Goal: Information Seeking & Learning: Learn about a topic

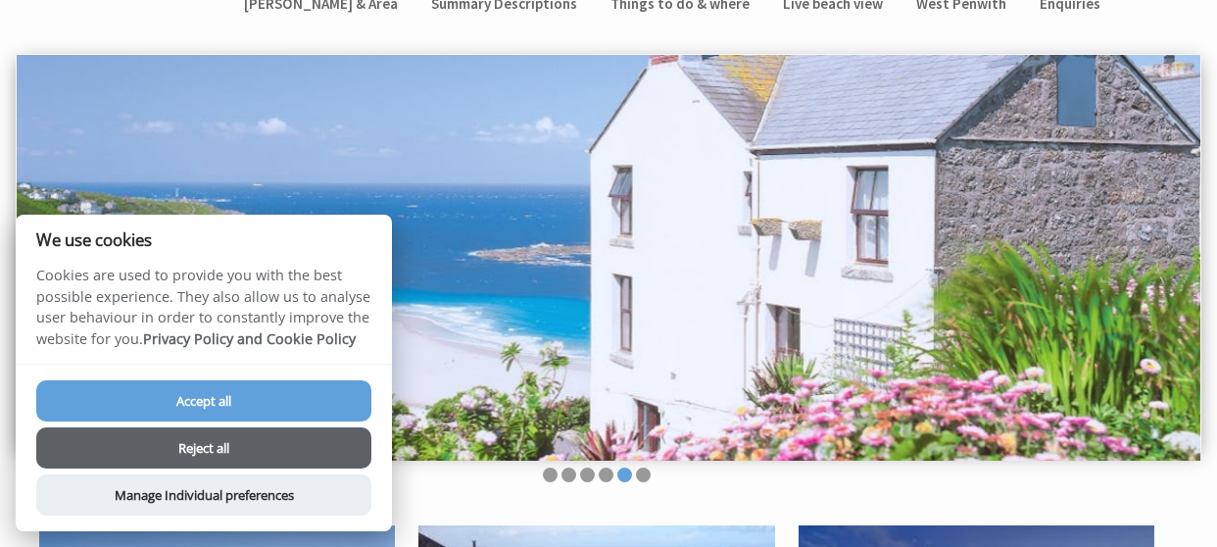
scroll to position [196, 0]
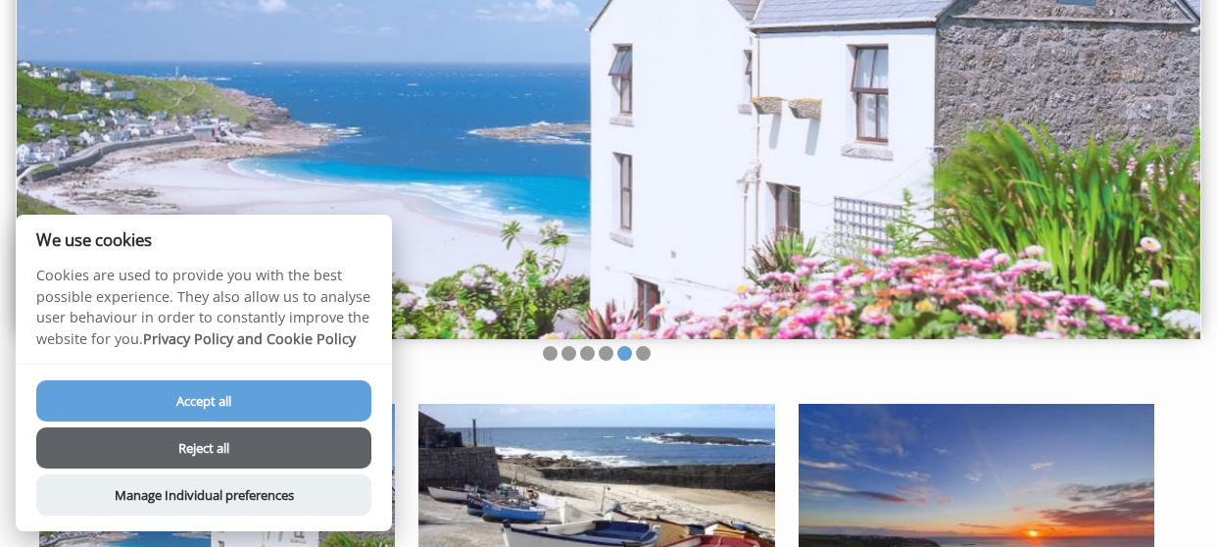
click at [249, 402] on button "Accept all" at bounding box center [203, 400] width 335 height 41
checkbox input "true"
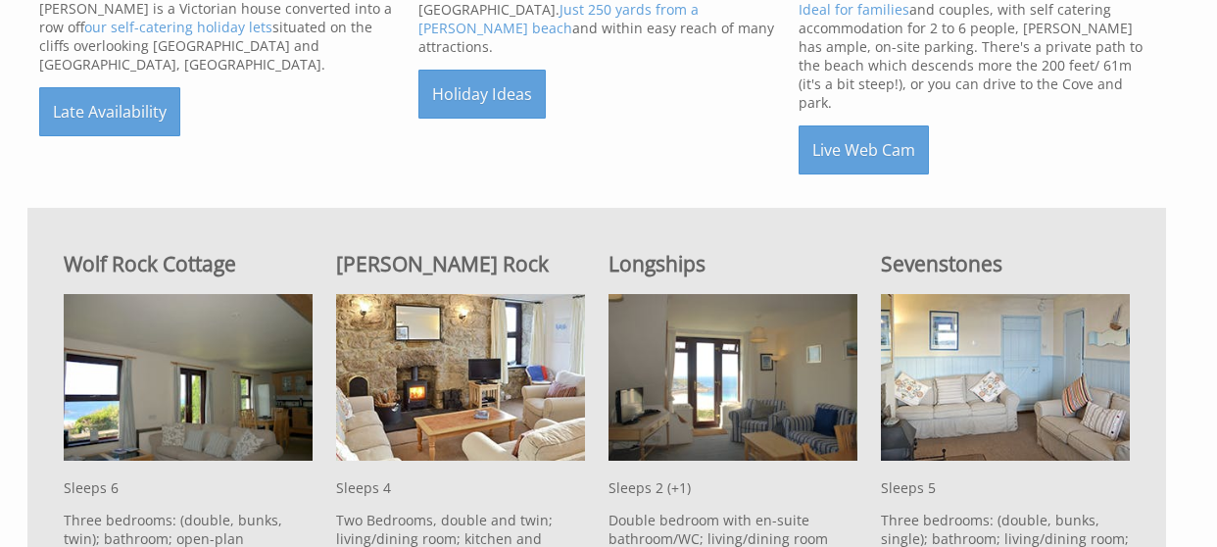
scroll to position [980, 0]
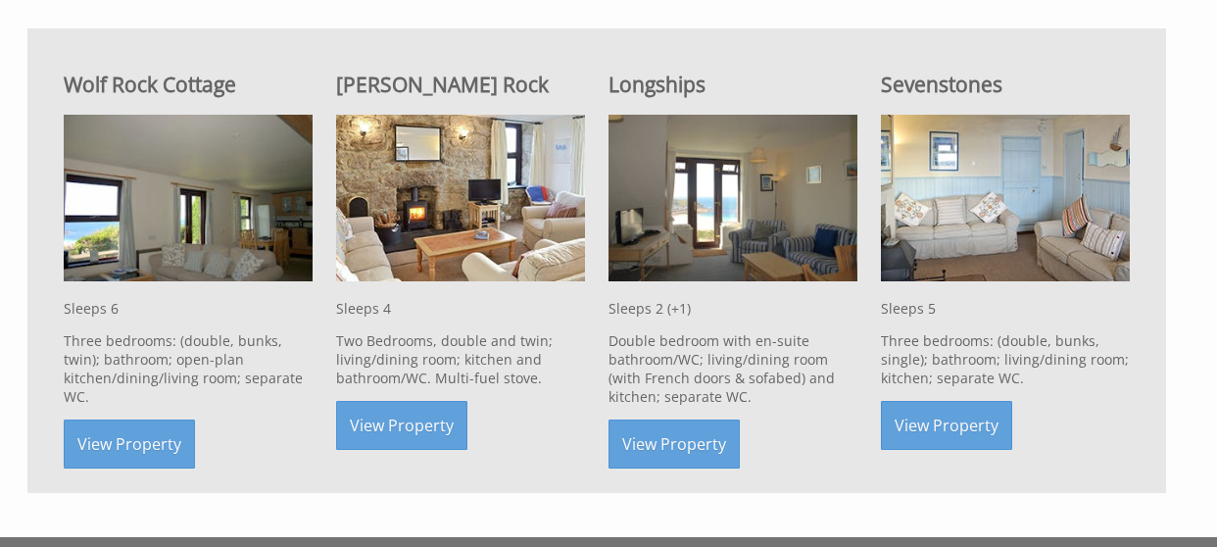
scroll to position [1159, 0]
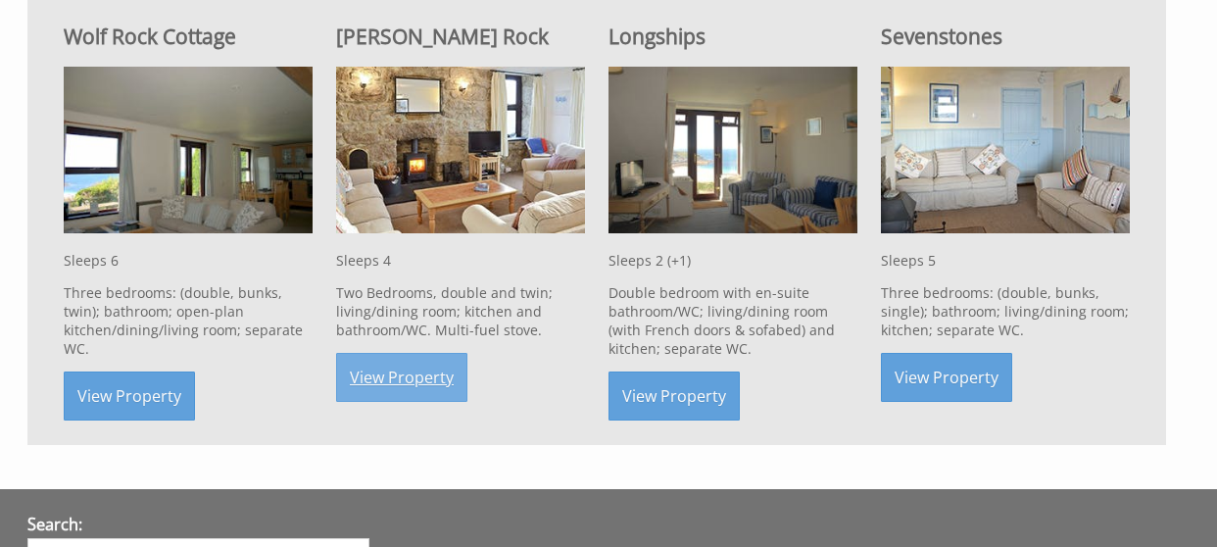
click at [423, 353] on link "View Property" at bounding box center [401, 377] width 131 height 49
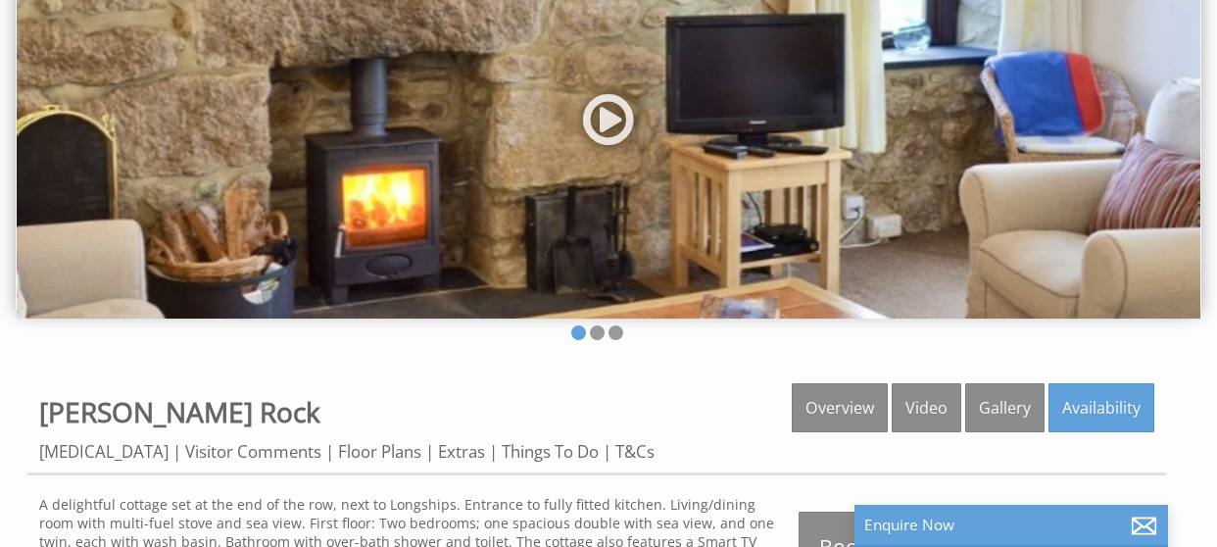
scroll to position [98, 0]
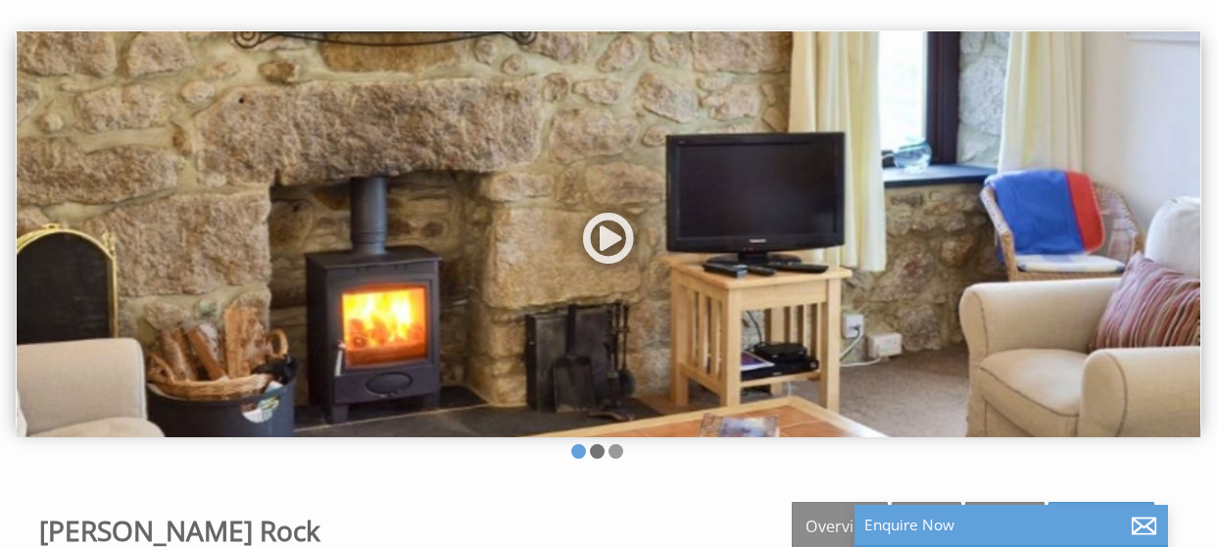
click at [600, 451] on li at bounding box center [597, 451] width 15 height 15
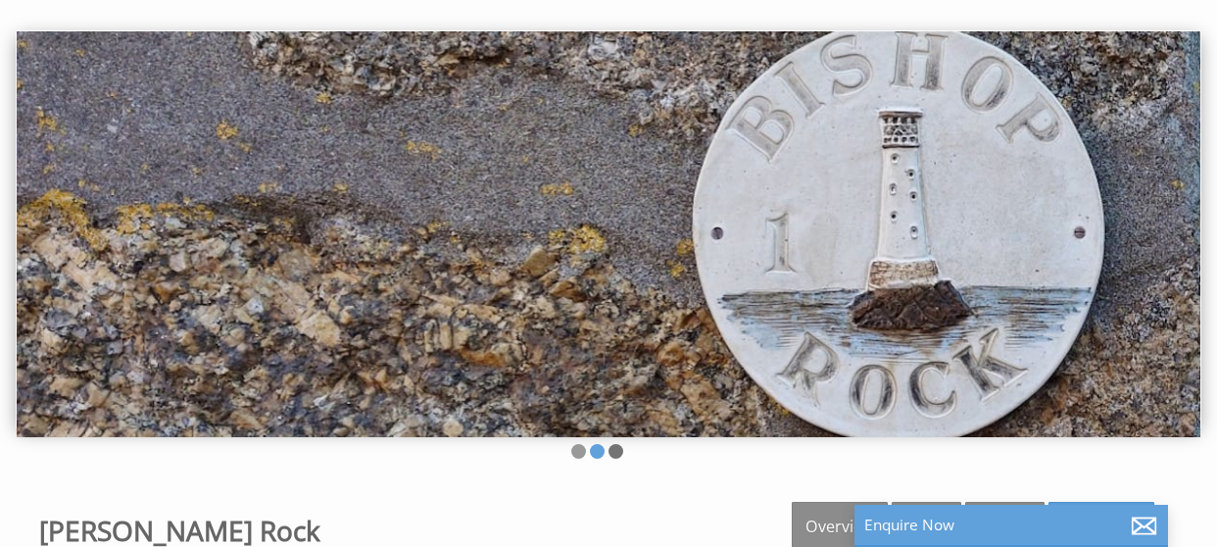
click at [622, 455] on li at bounding box center [615, 451] width 15 height 15
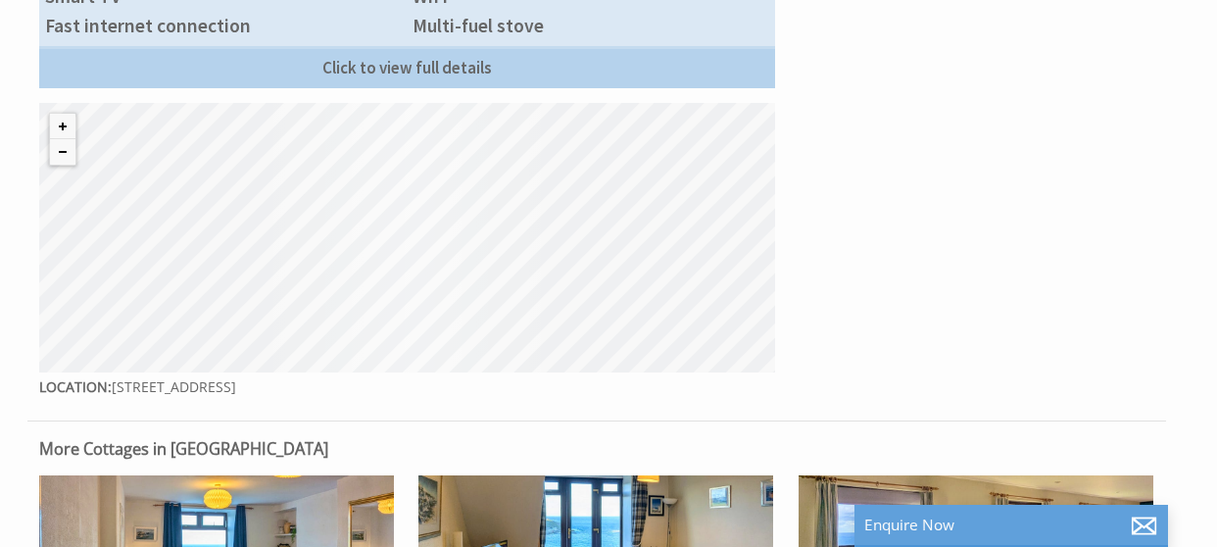
scroll to position [980, 0]
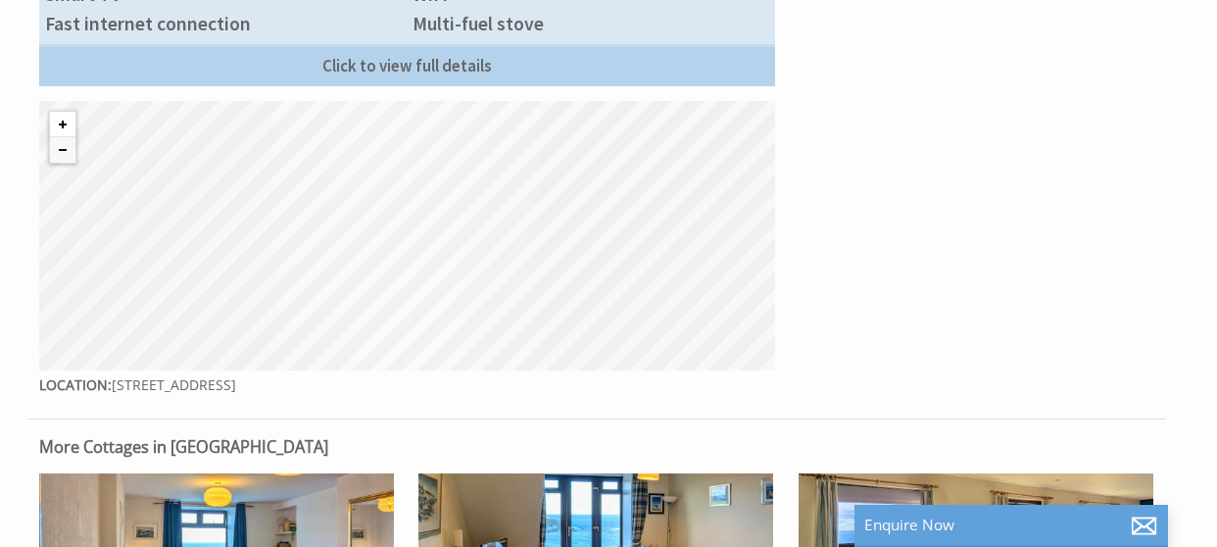
click at [62, 125] on button "Zoom in" at bounding box center [62, 124] width 25 height 25
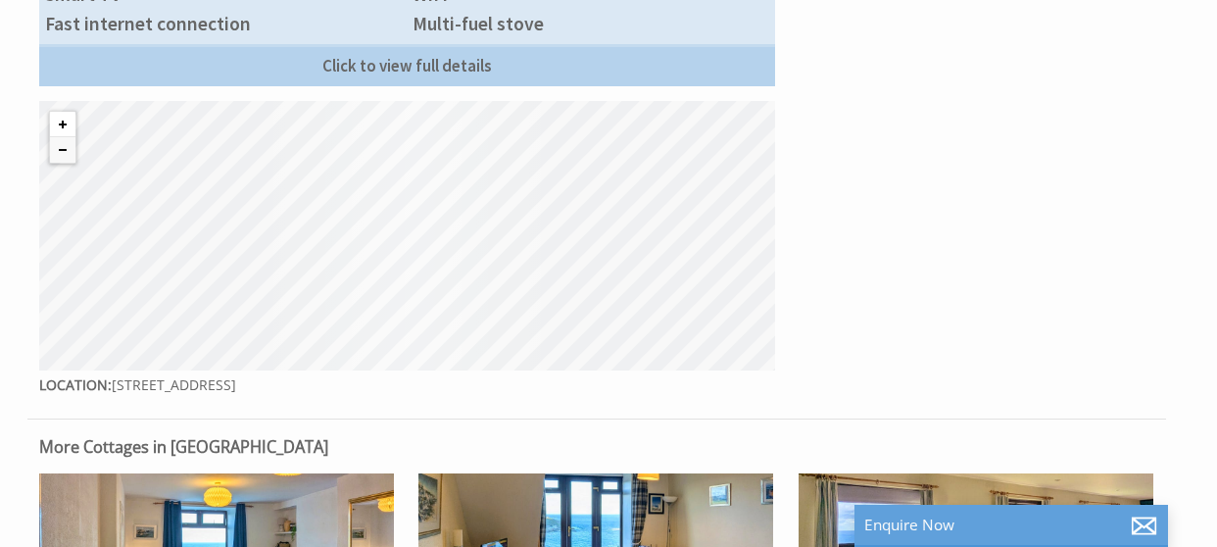
click at [62, 125] on button "Zoom in" at bounding box center [62, 124] width 25 height 25
